Goal: Task Accomplishment & Management: Manage account settings

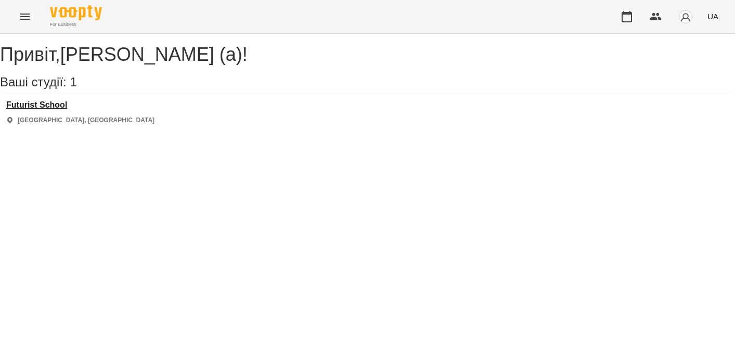
click at [68, 110] on h3 "Futurist School" at bounding box center [80, 104] width 148 height 9
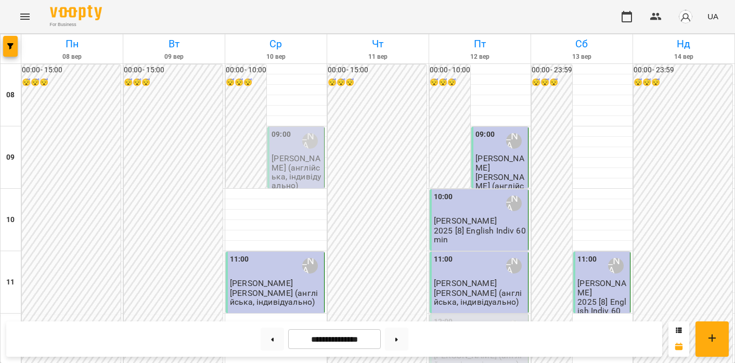
scroll to position [505, 0]
click at [398, 340] on icon at bounding box center [396, 340] width 3 height 4
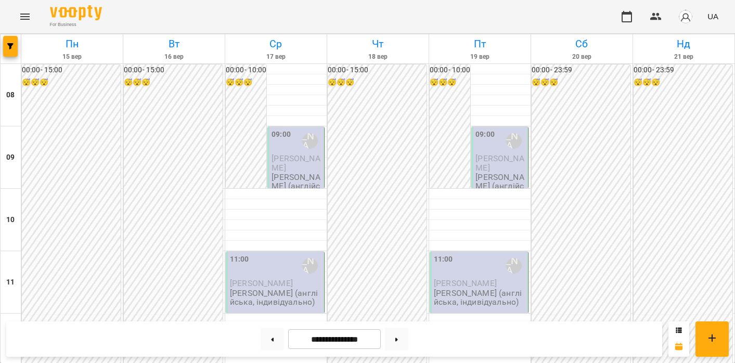
scroll to position [558, 0]
click at [273, 342] on button at bounding box center [272, 339] width 23 height 23
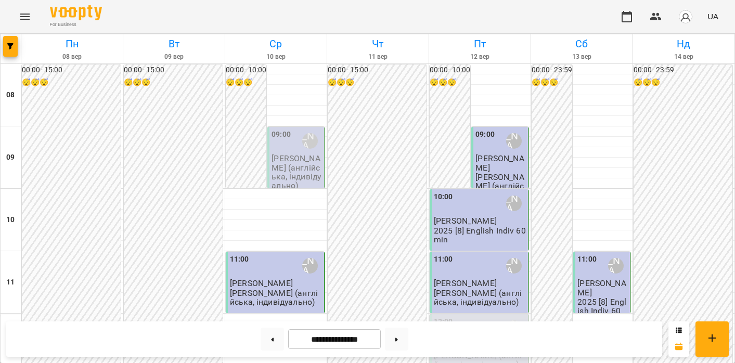
scroll to position [675, 0]
click at [398, 339] on icon at bounding box center [396, 340] width 3 height 4
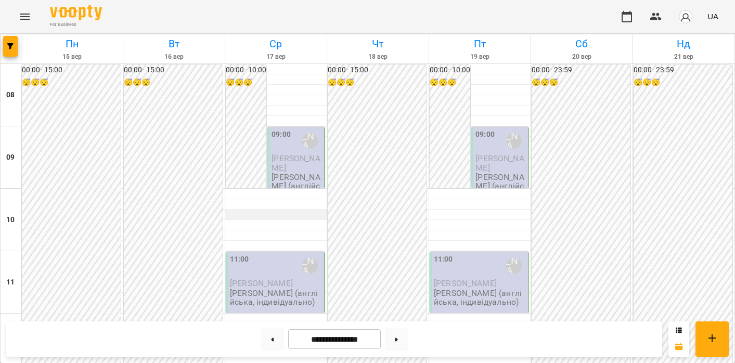
scroll to position [520, 0]
click at [398, 338] on icon at bounding box center [396, 340] width 3 height 4
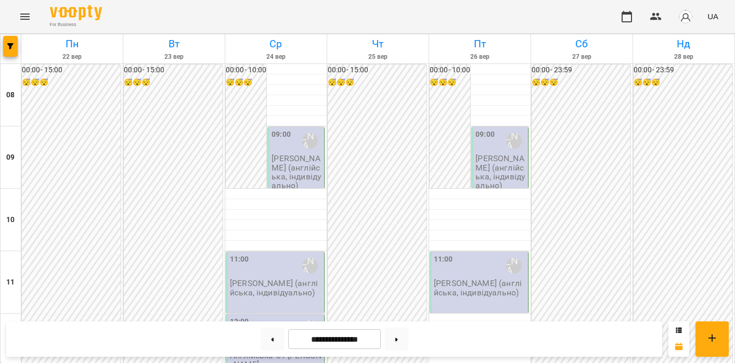
scroll to position [509, 0]
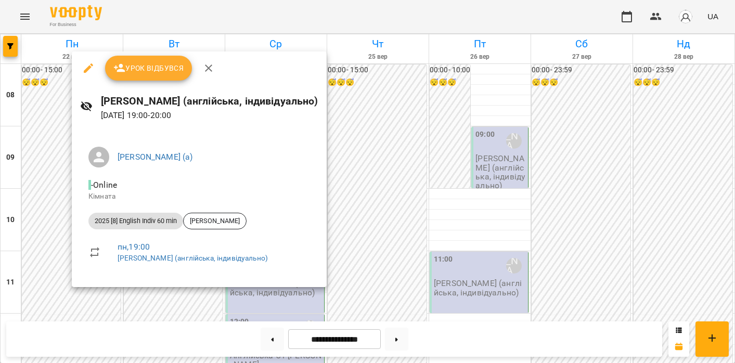
click at [37, 271] on div at bounding box center [367, 181] width 735 height 363
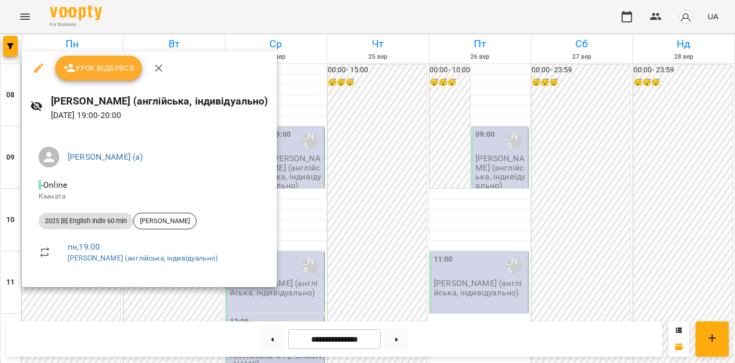
click at [222, 301] on div at bounding box center [367, 181] width 735 height 363
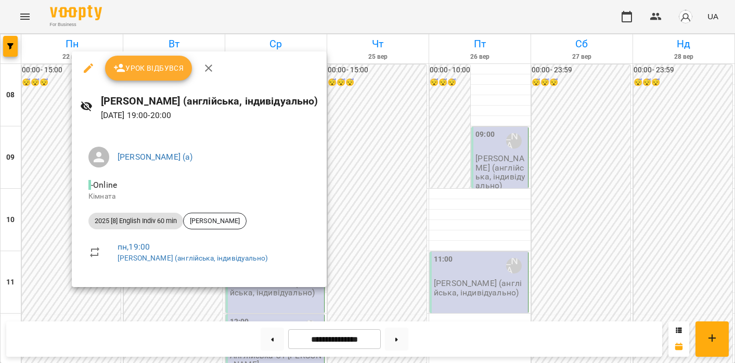
click at [211, 293] on div at bounding box center [367, 181] width 735 height 363
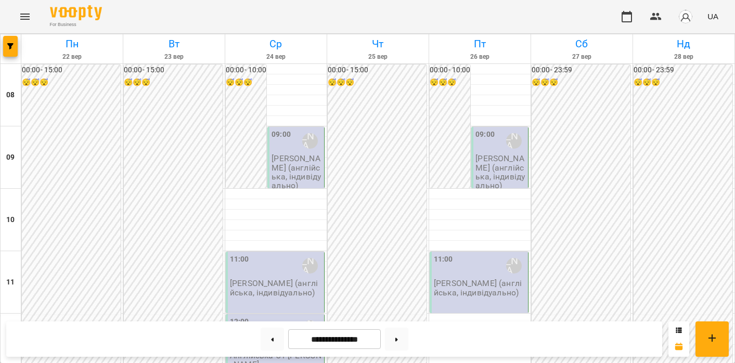
scroll to position [563, 0]
click at [269, 340] on button at bounding box center [272, 339] width 23 height 23
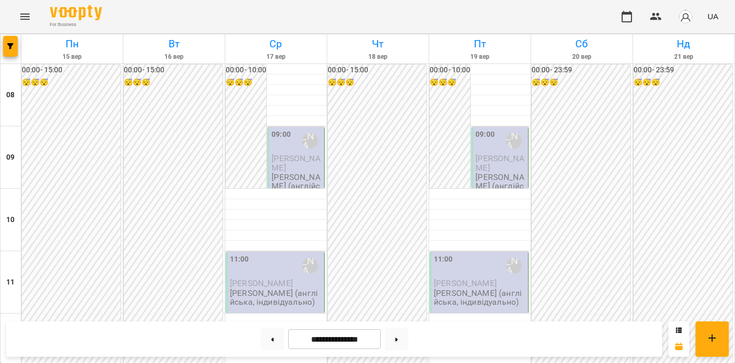
scroll to position [476, 0]
click at [398, 341] on icon at bounding box center [396, 340] width 3 height 4
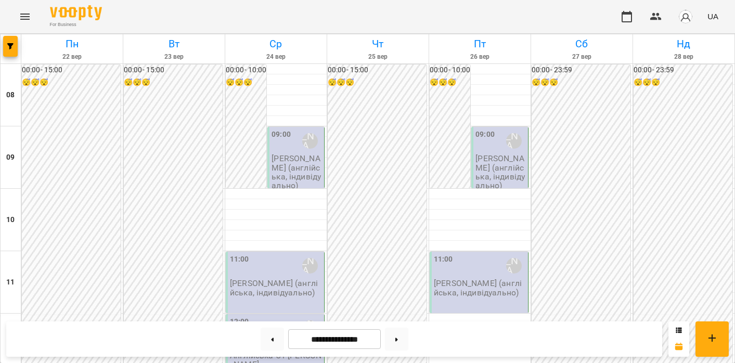
scroll to position [565, 0]
click at [271, 339] on icon at bounding box center [272, 340] width 3 height 4
type input "**********"
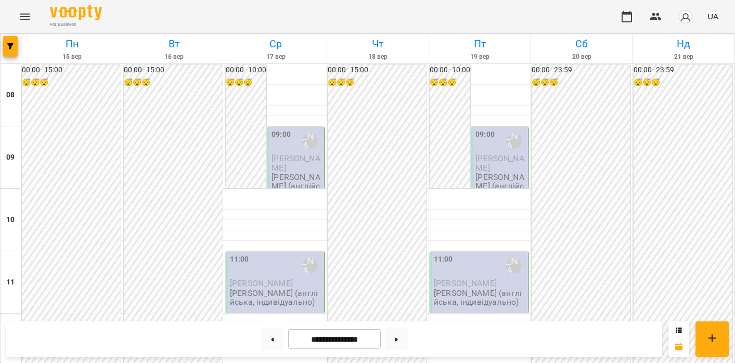
scroll to position [493, 0]
